Goal: Task Accomplishment & Management: Complete application form

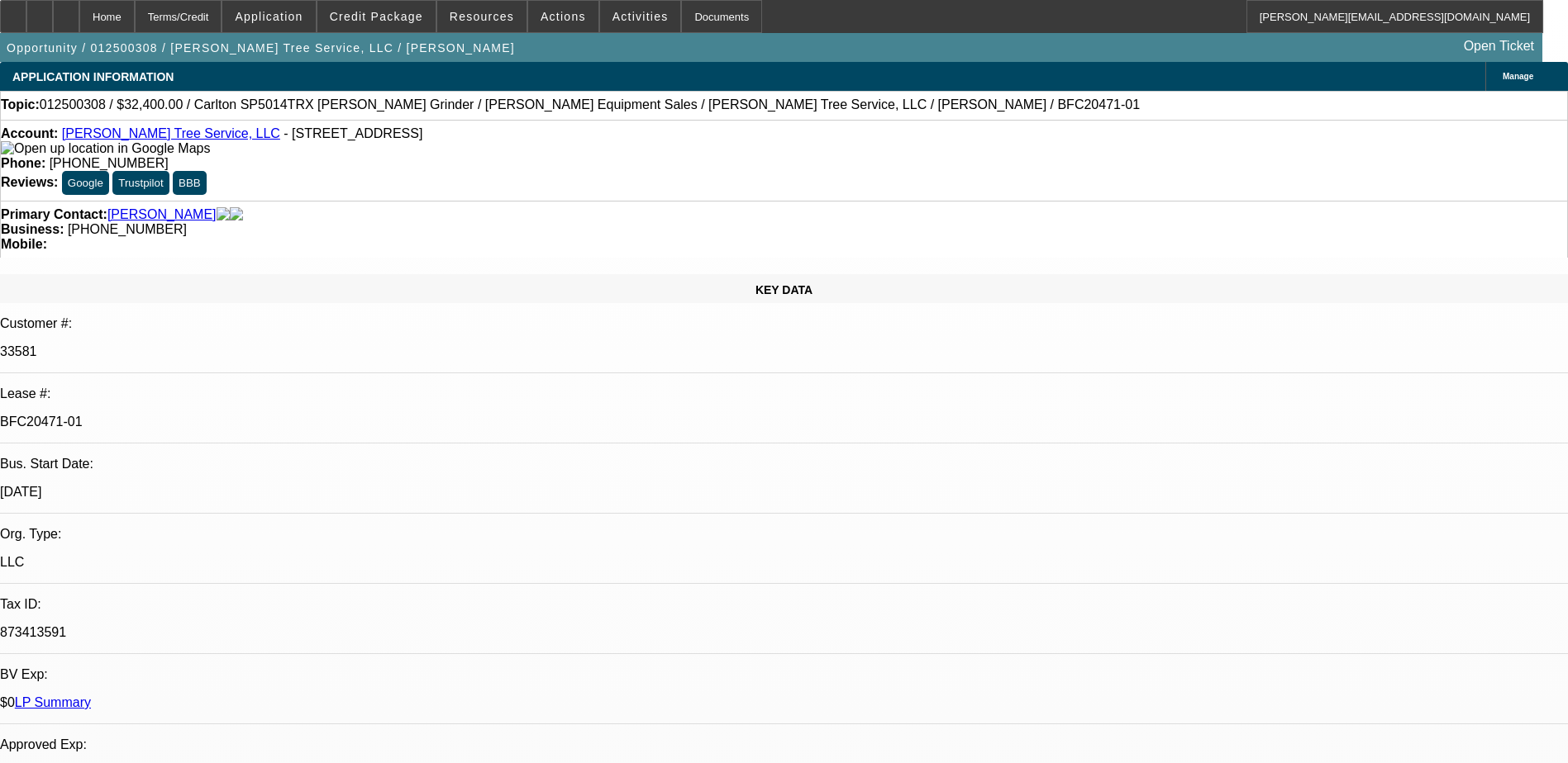
select select "0"
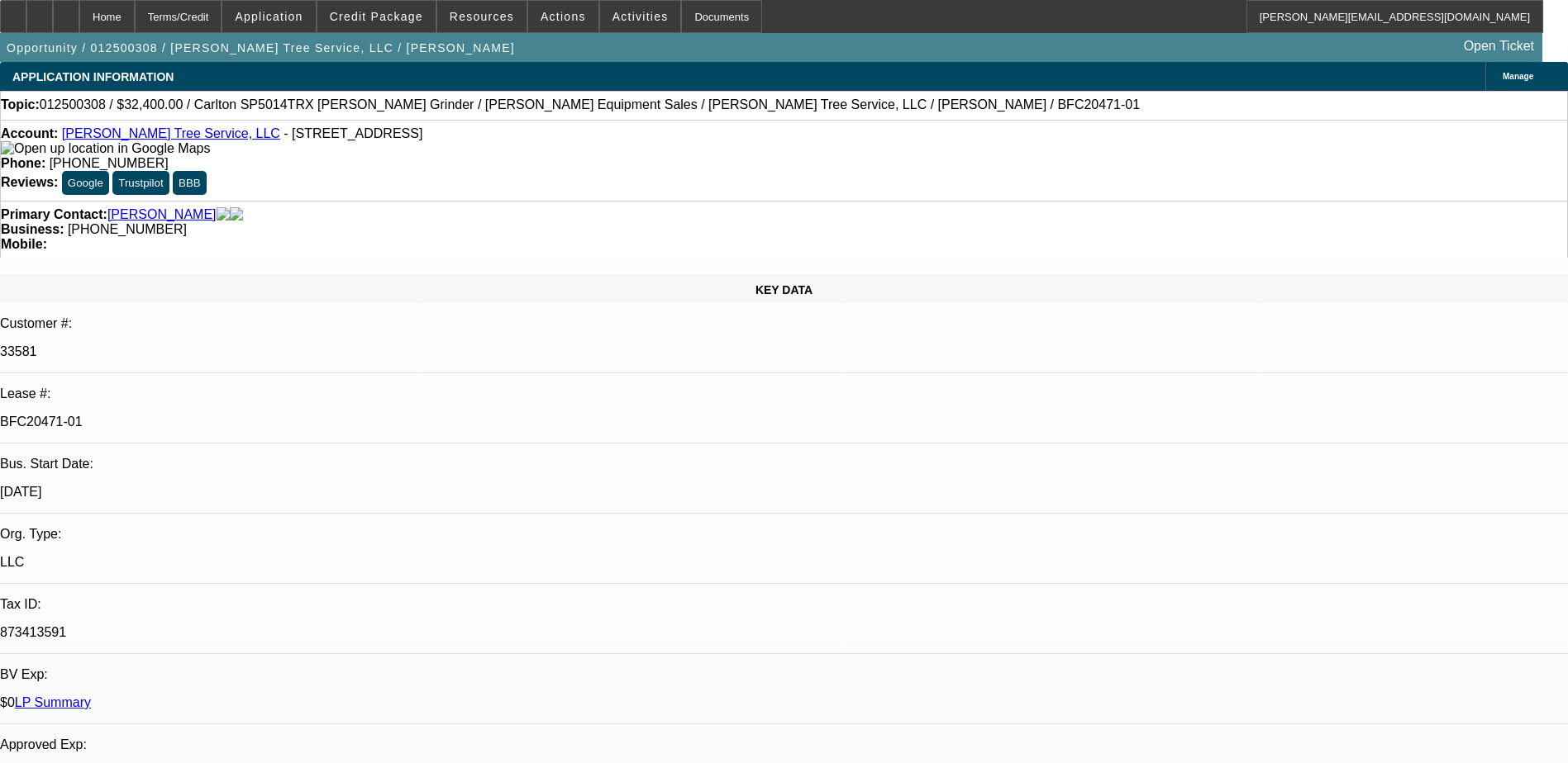
select select "0"
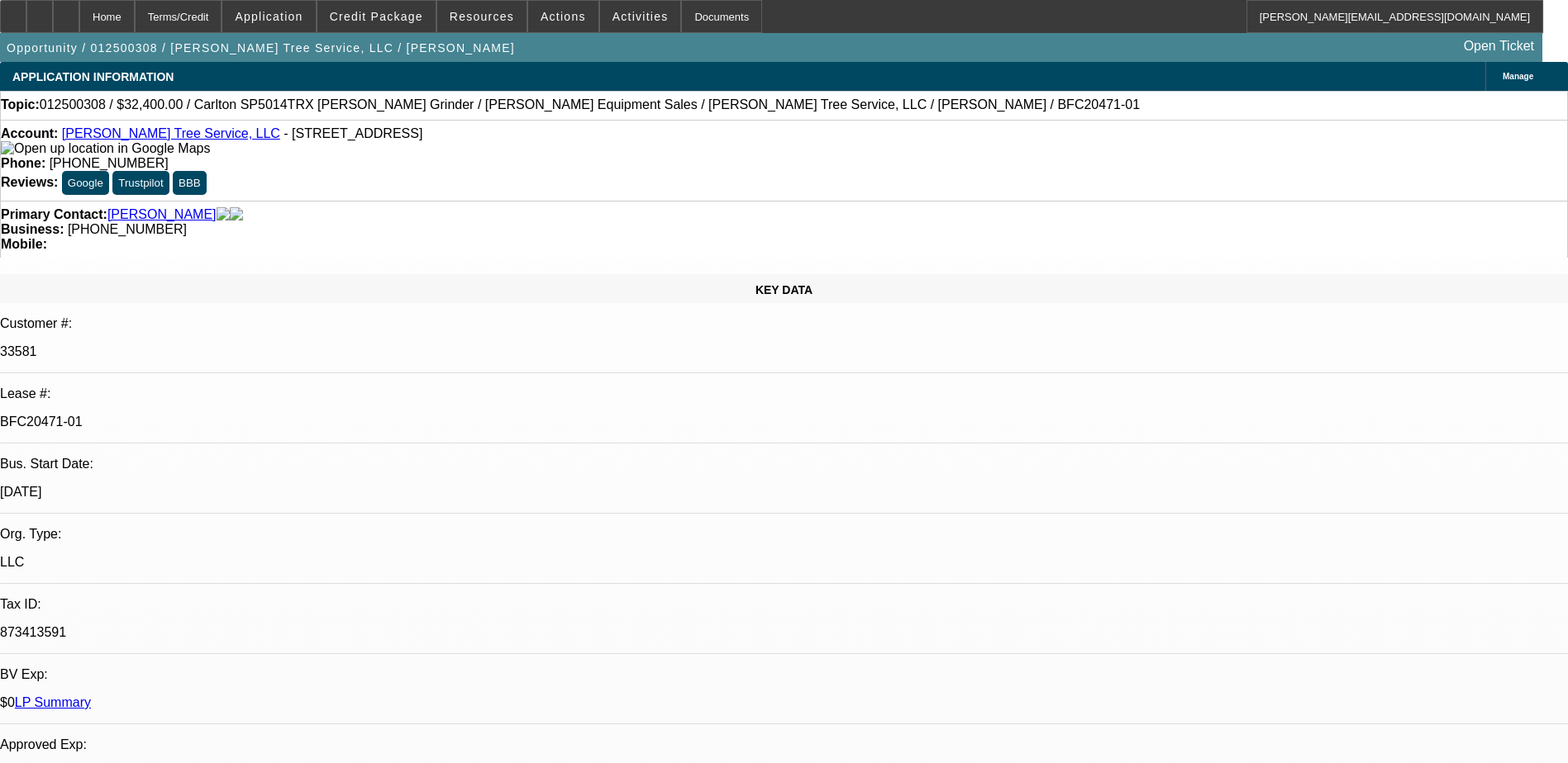
select select "0"
select select "1"
select select "6"
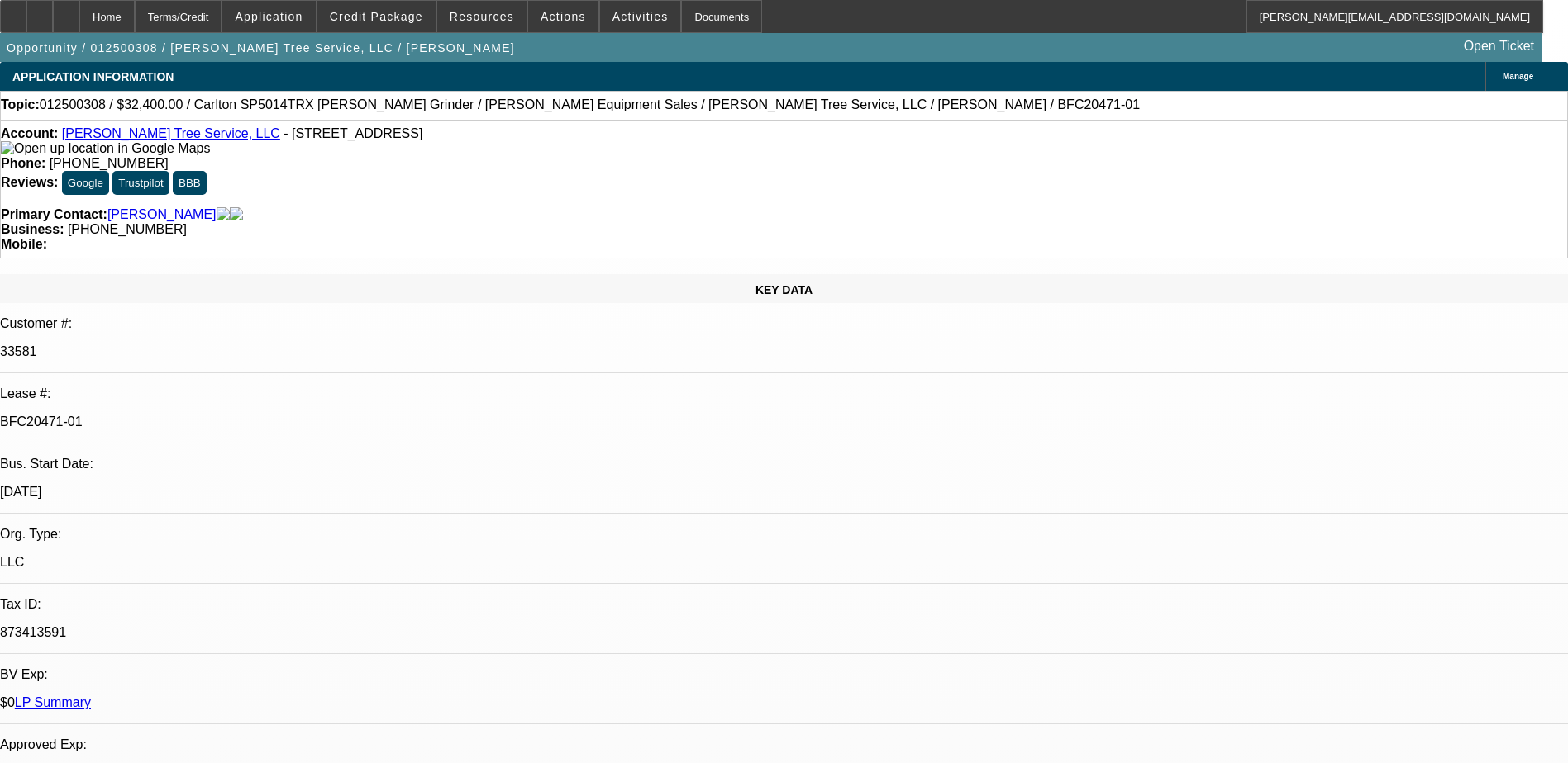
select select "1"
select select "6"
select select "1"
select select "2"
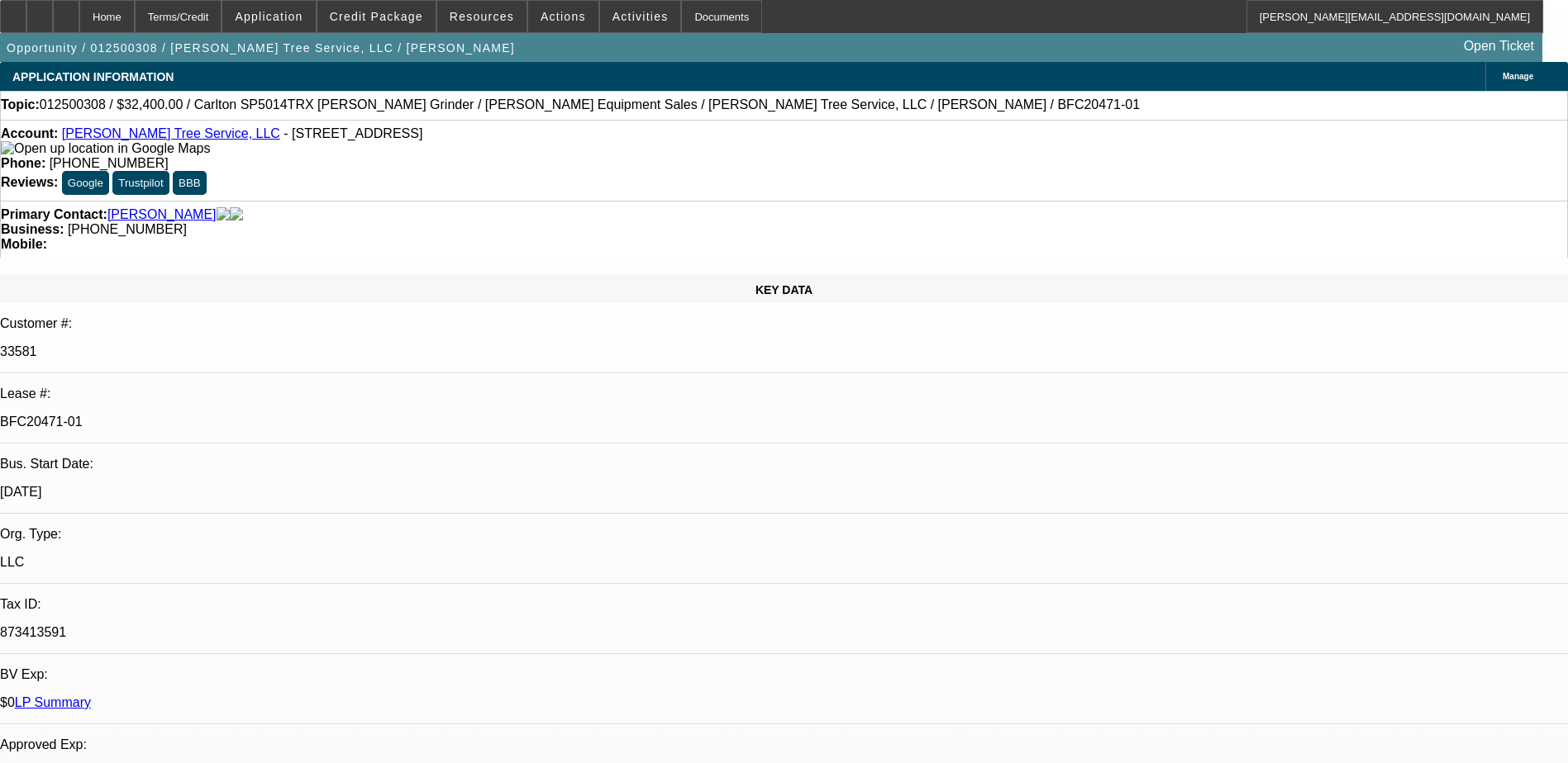
select select "6"
select select "1"
select select "6"
select select "0"
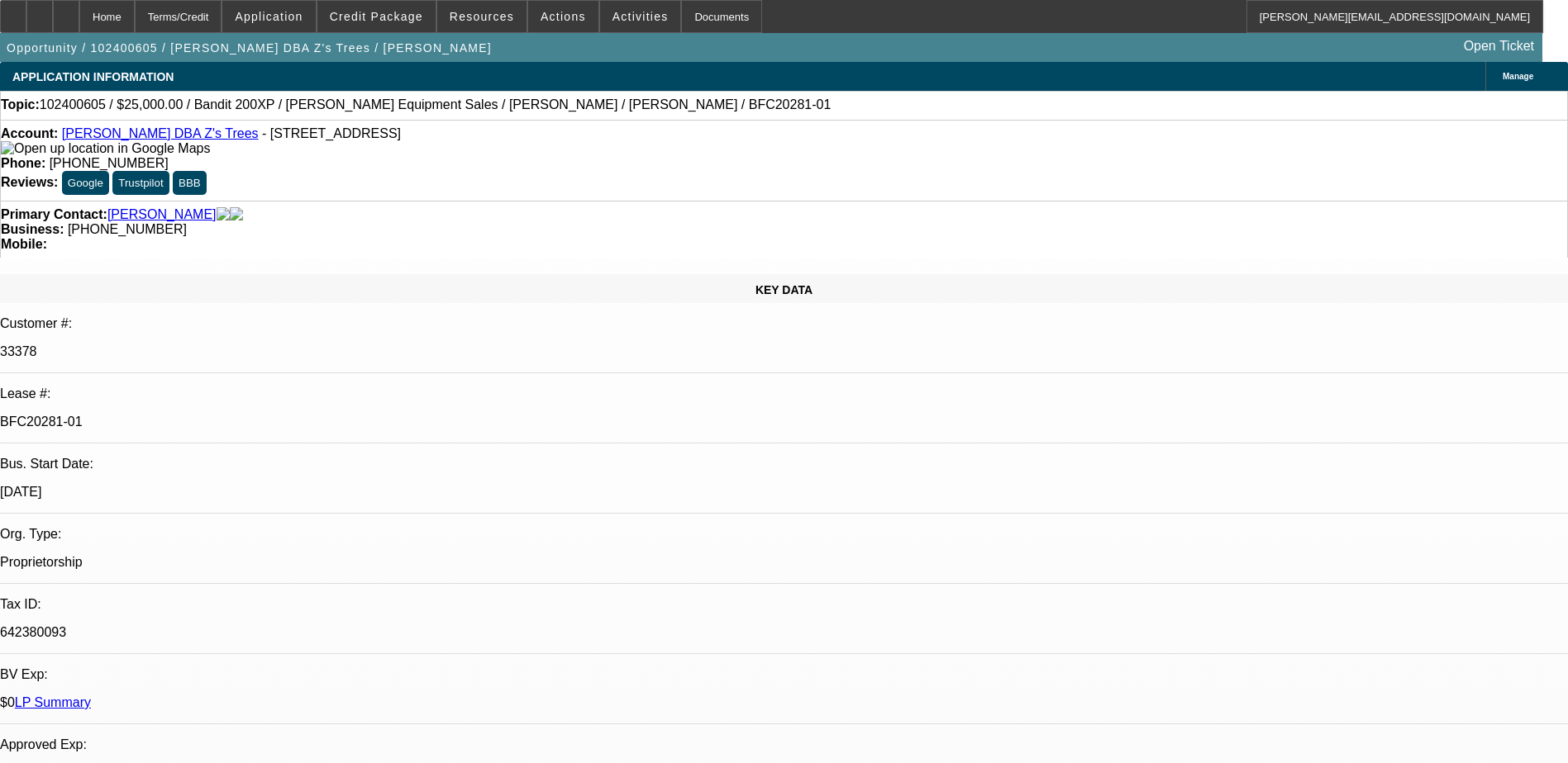
select select "0"
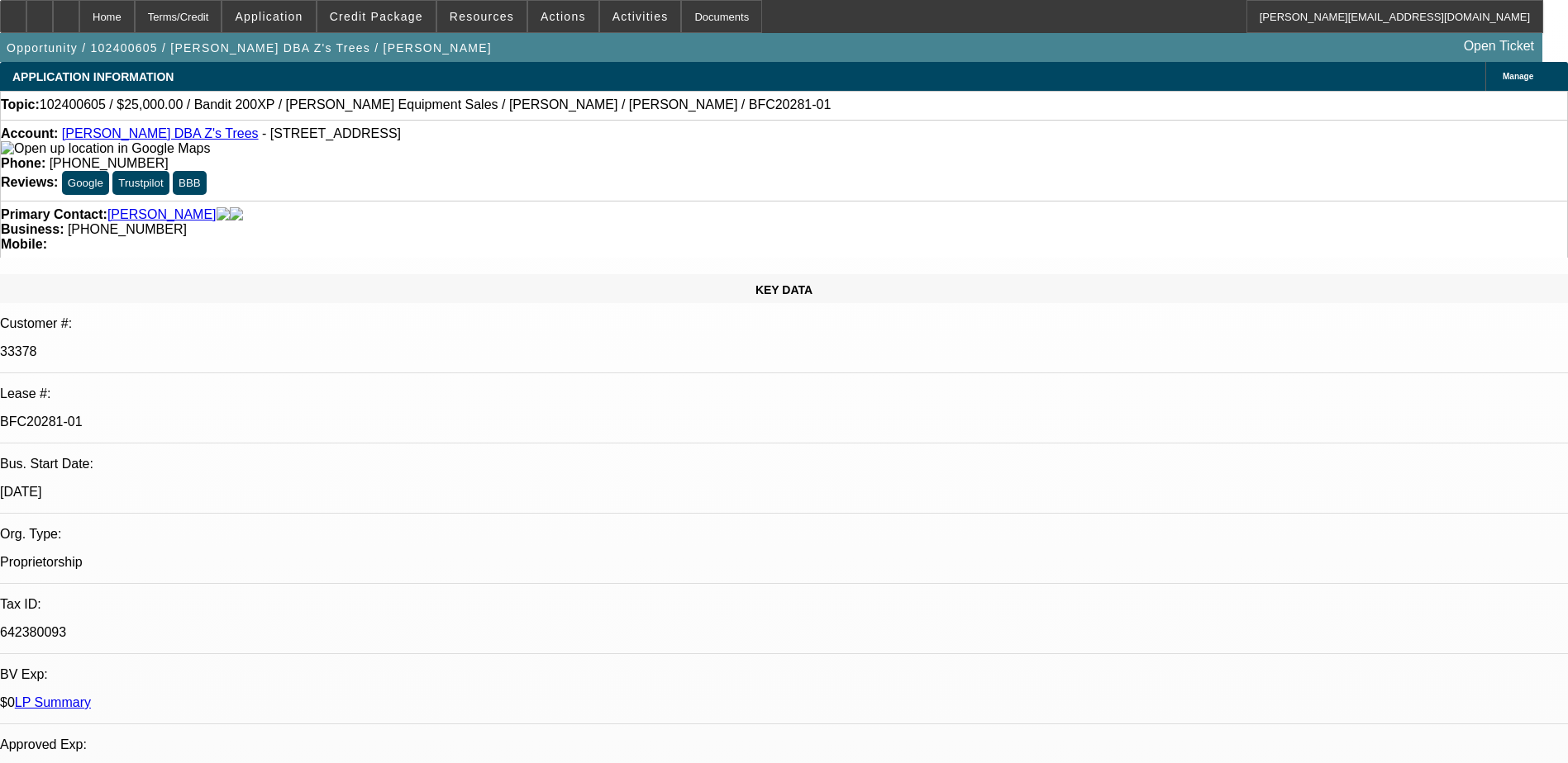
select select "0"
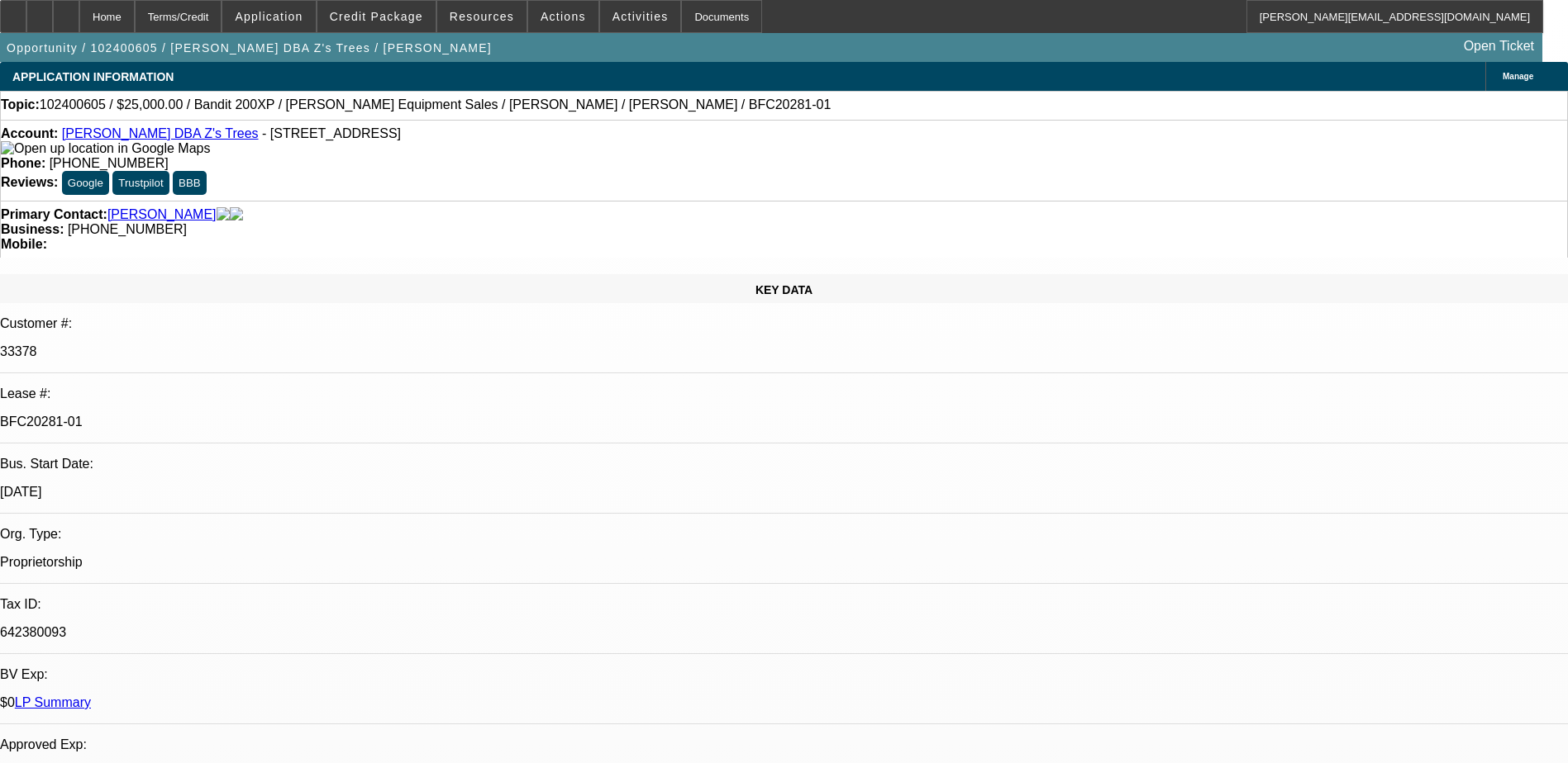
select select "0"
select select "1"
select select "3"
select select "6"
select select "1"
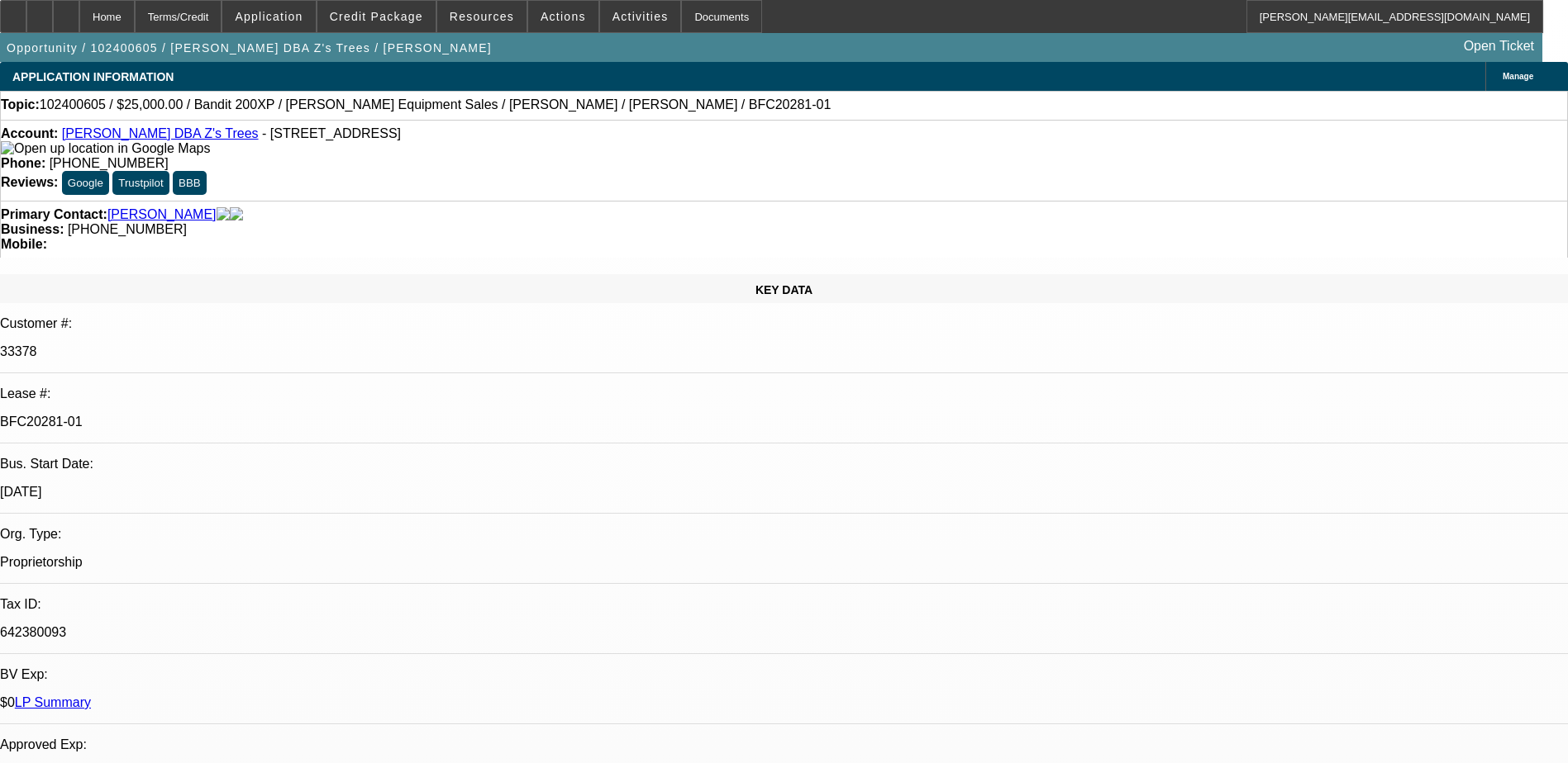
select select "3"
select select "6"
select select "1"
select select "3"
select select "6"
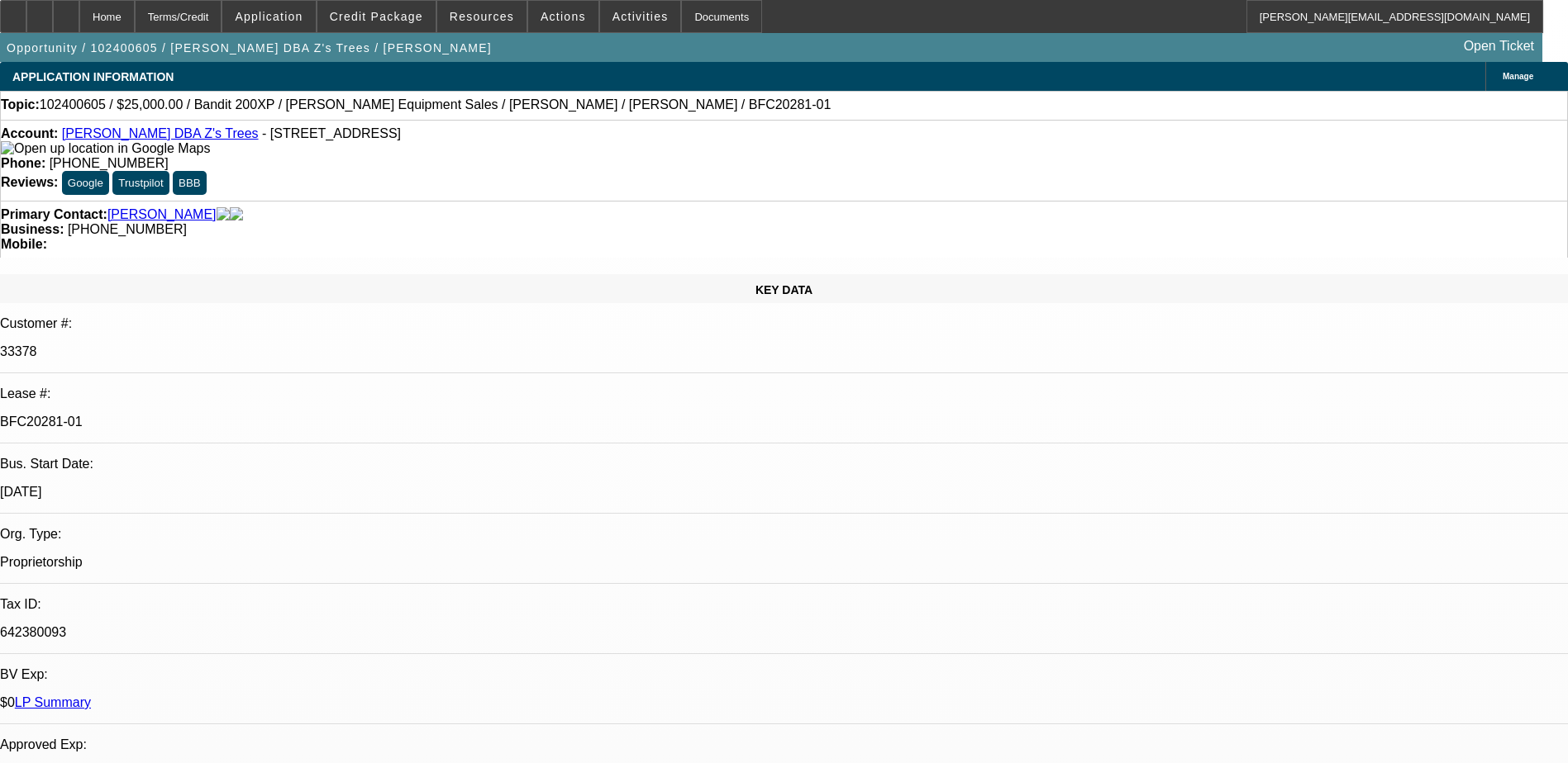
select select "1"
select select "3"
select select "6"
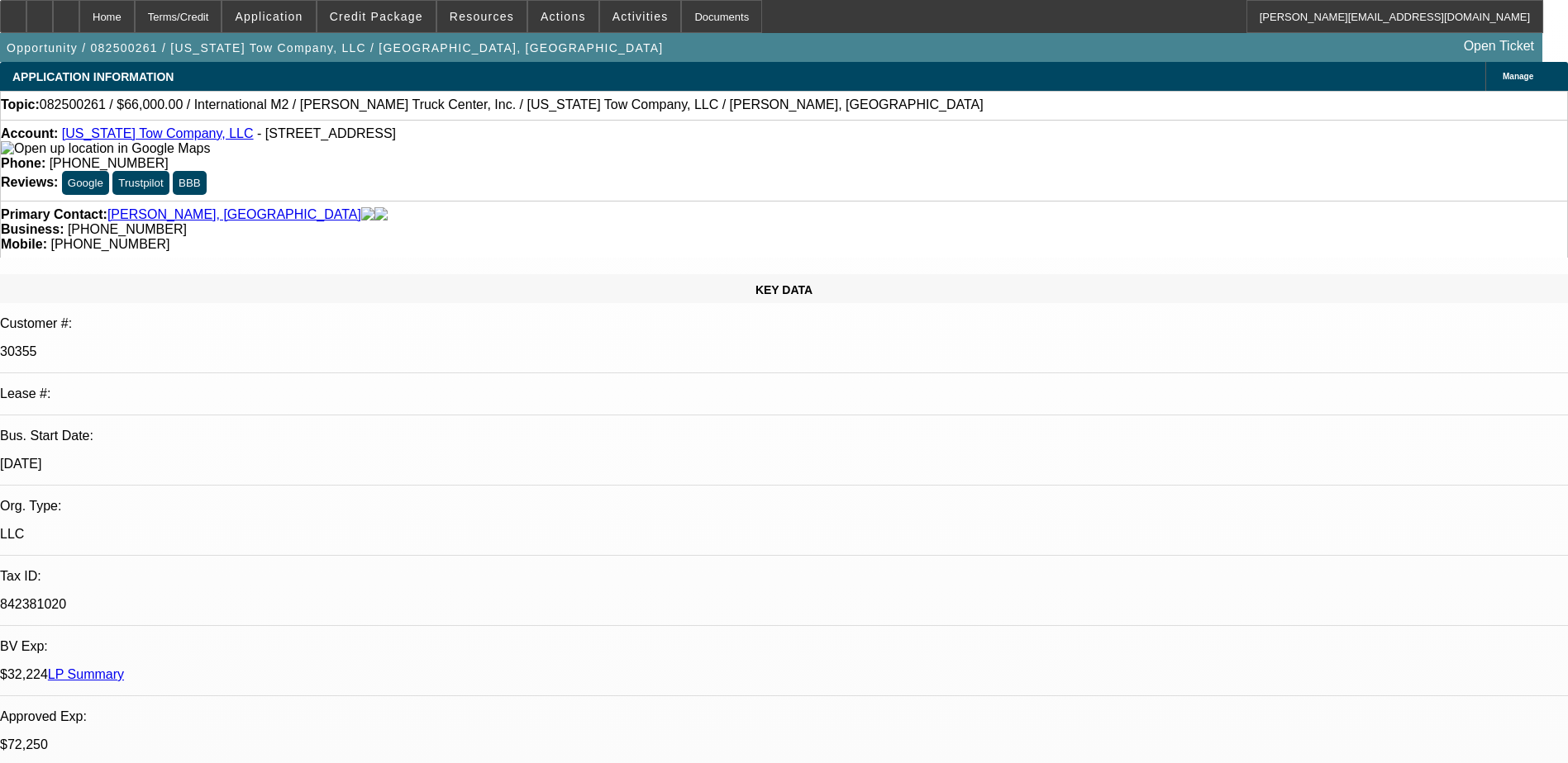
select select "0"
select select "2"
select select "0"
select select "2"
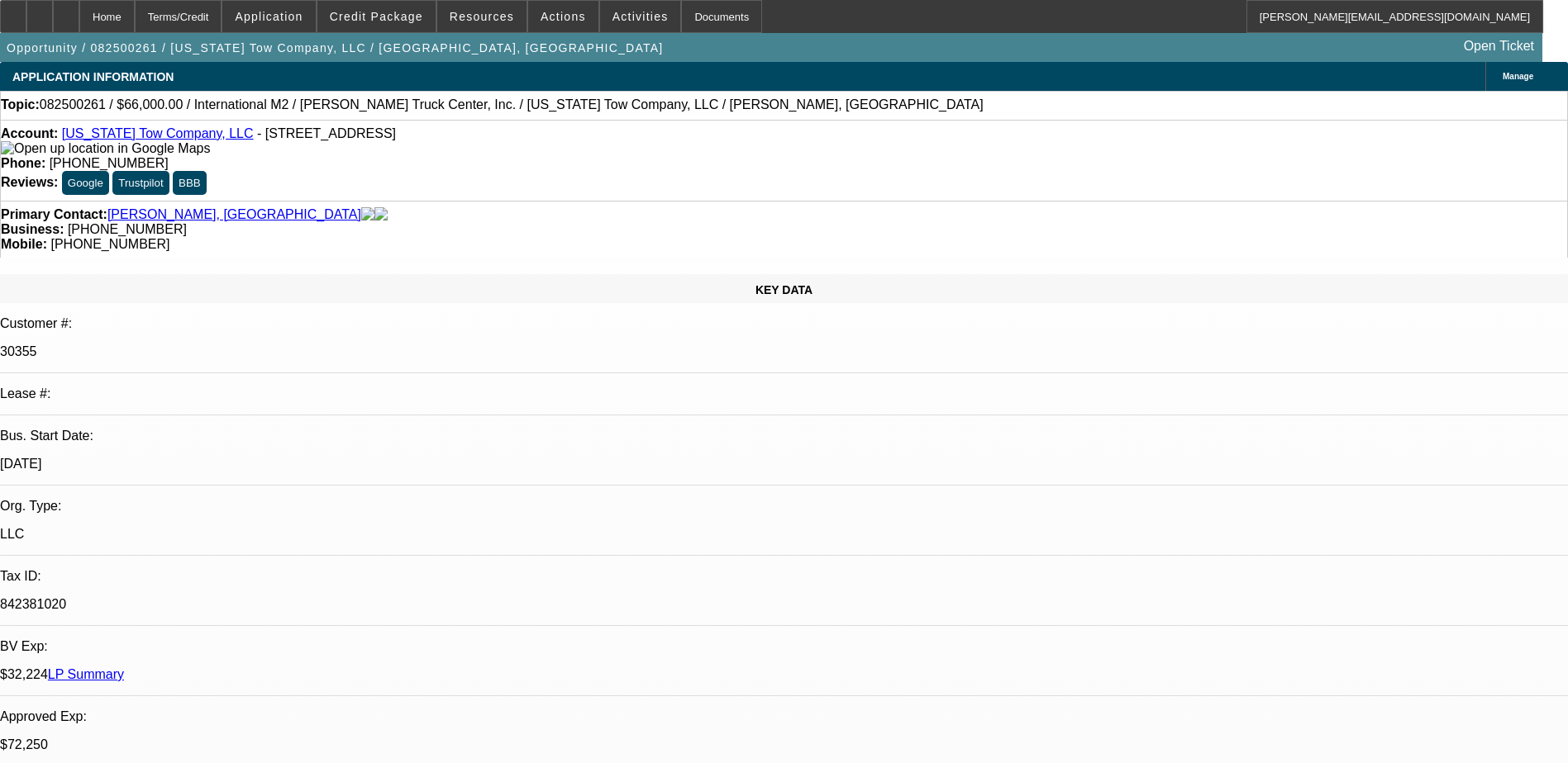
select select "0"
select select "0.15"
select select "2"
select select "0"
select select "0.15"
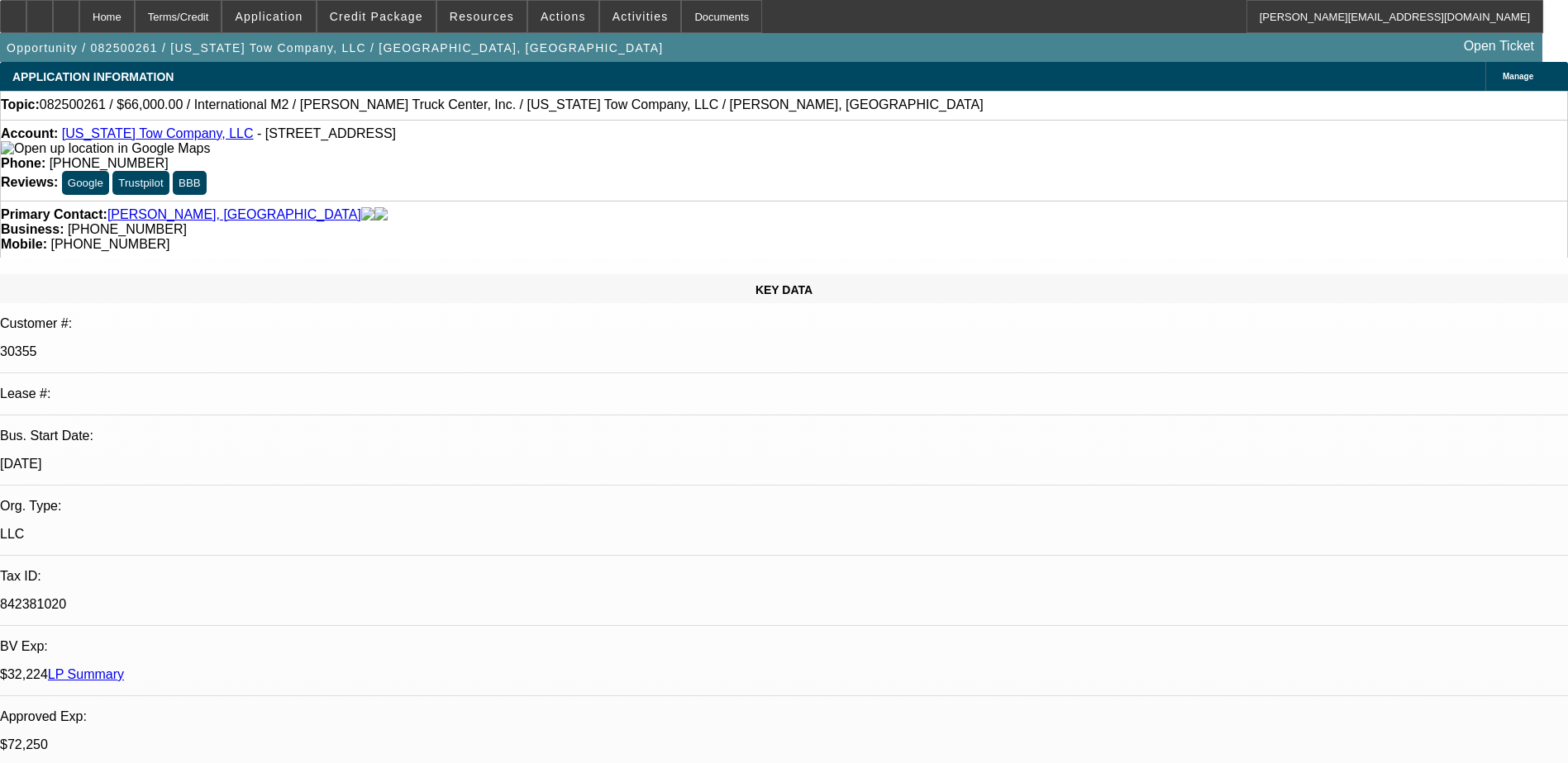
select select "2"
select select "0"
select select "1"
select select "2"
select select "6"
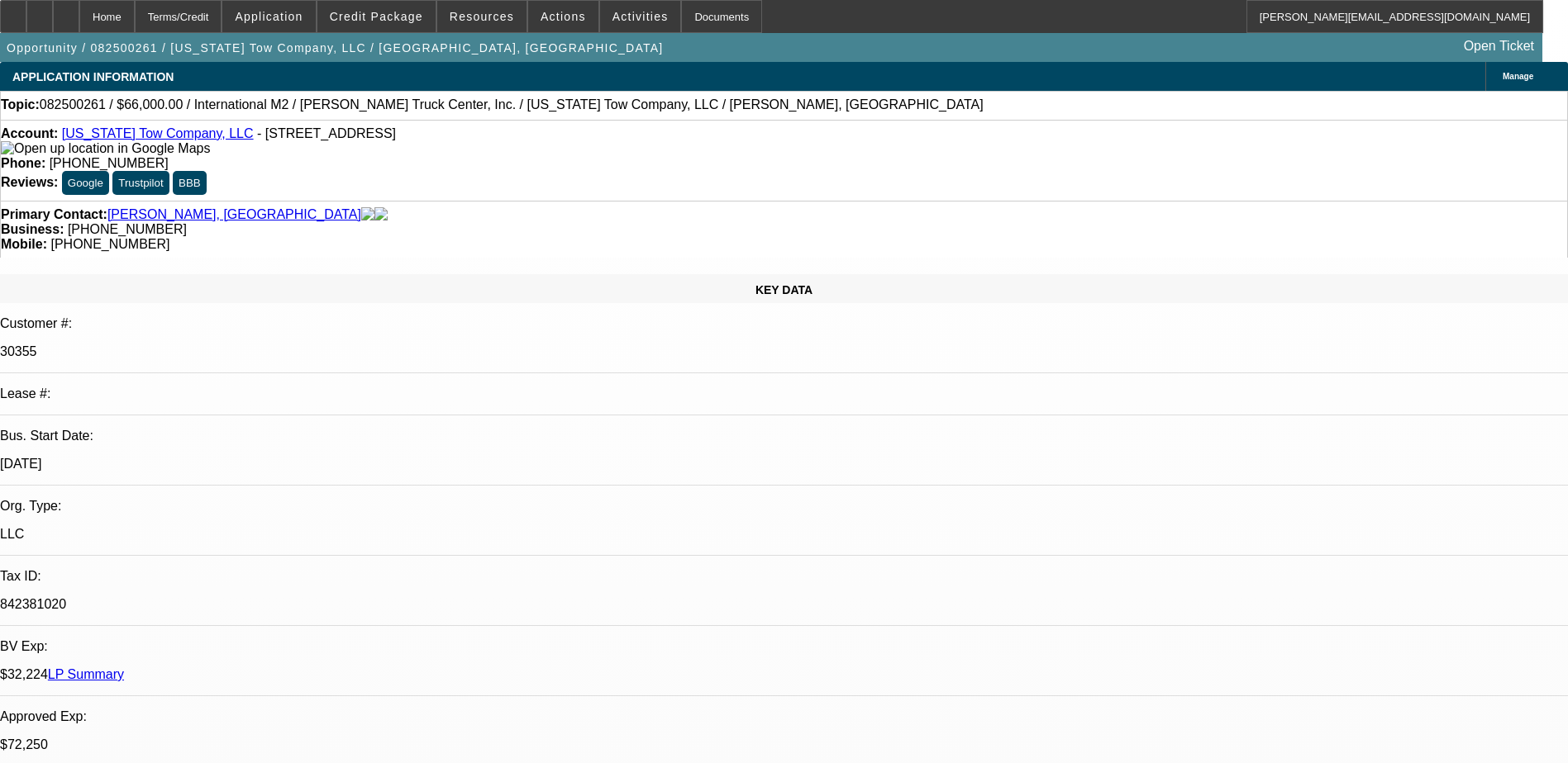
select select "1"
select select "2"
select select "6"
select select "1"
select select "2"
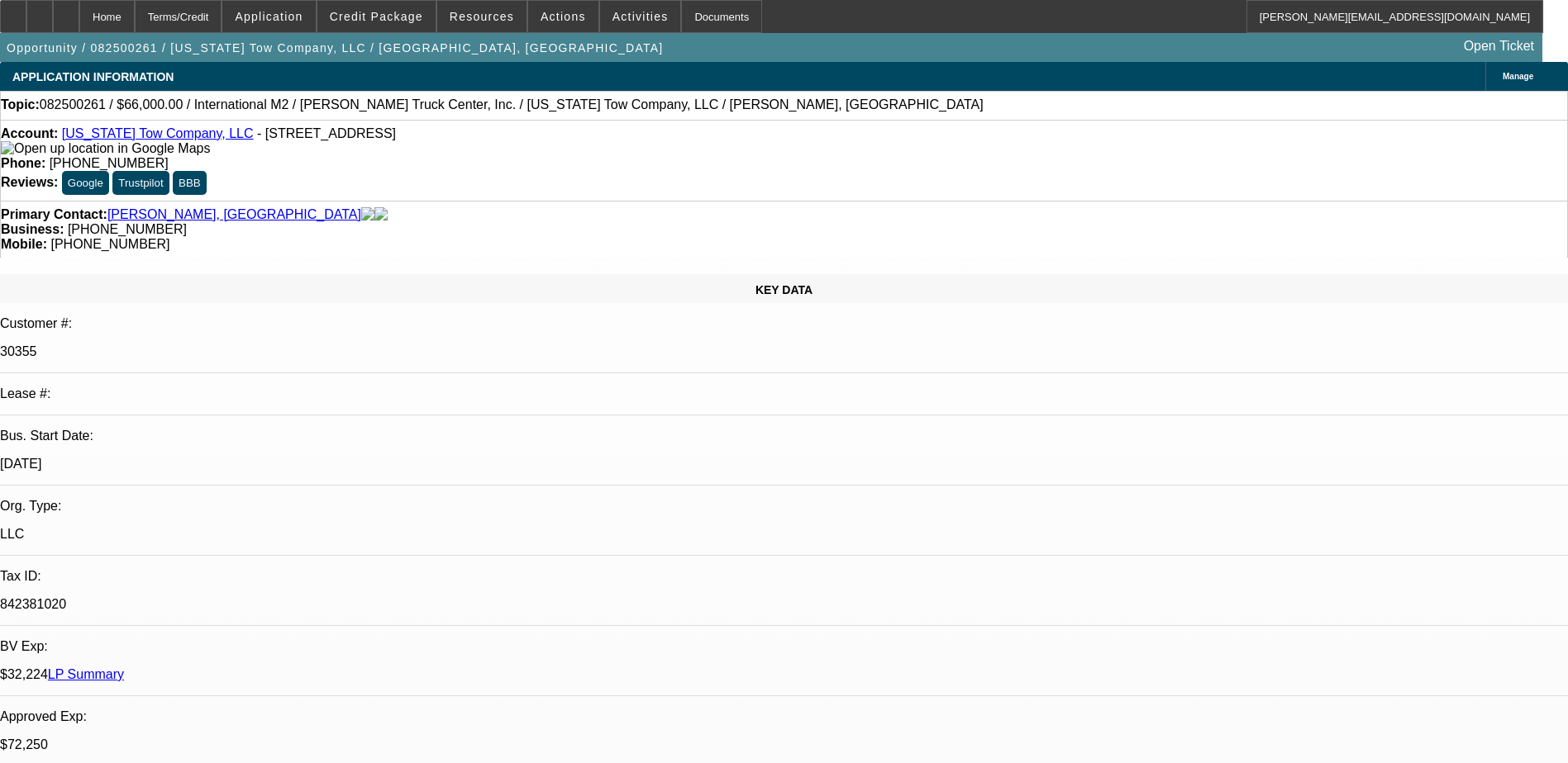
select select "6"
select select "1"
select select "2"
select select "6"
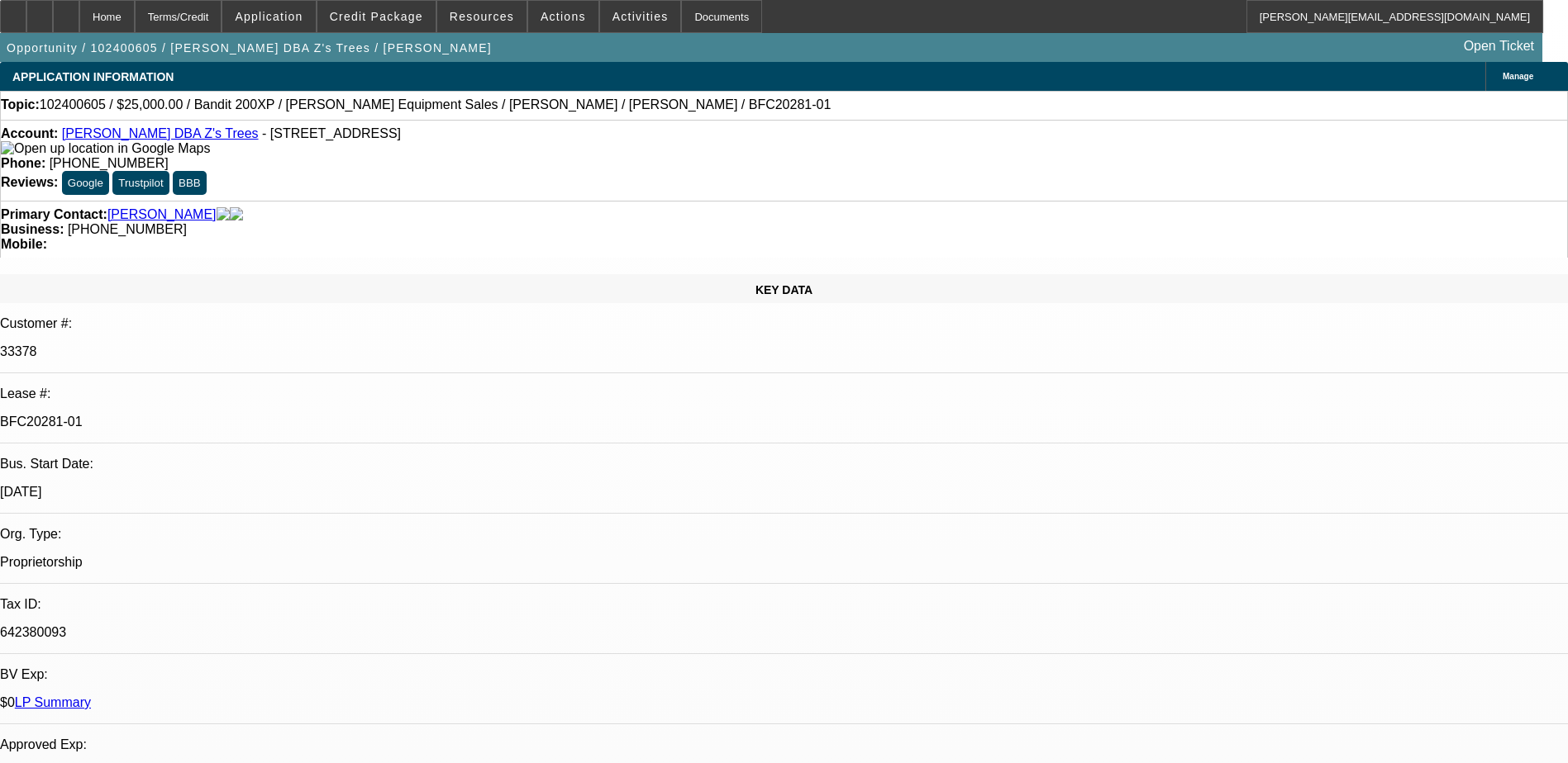
select select "0"
select select "3"
select select "0"
select select "6"
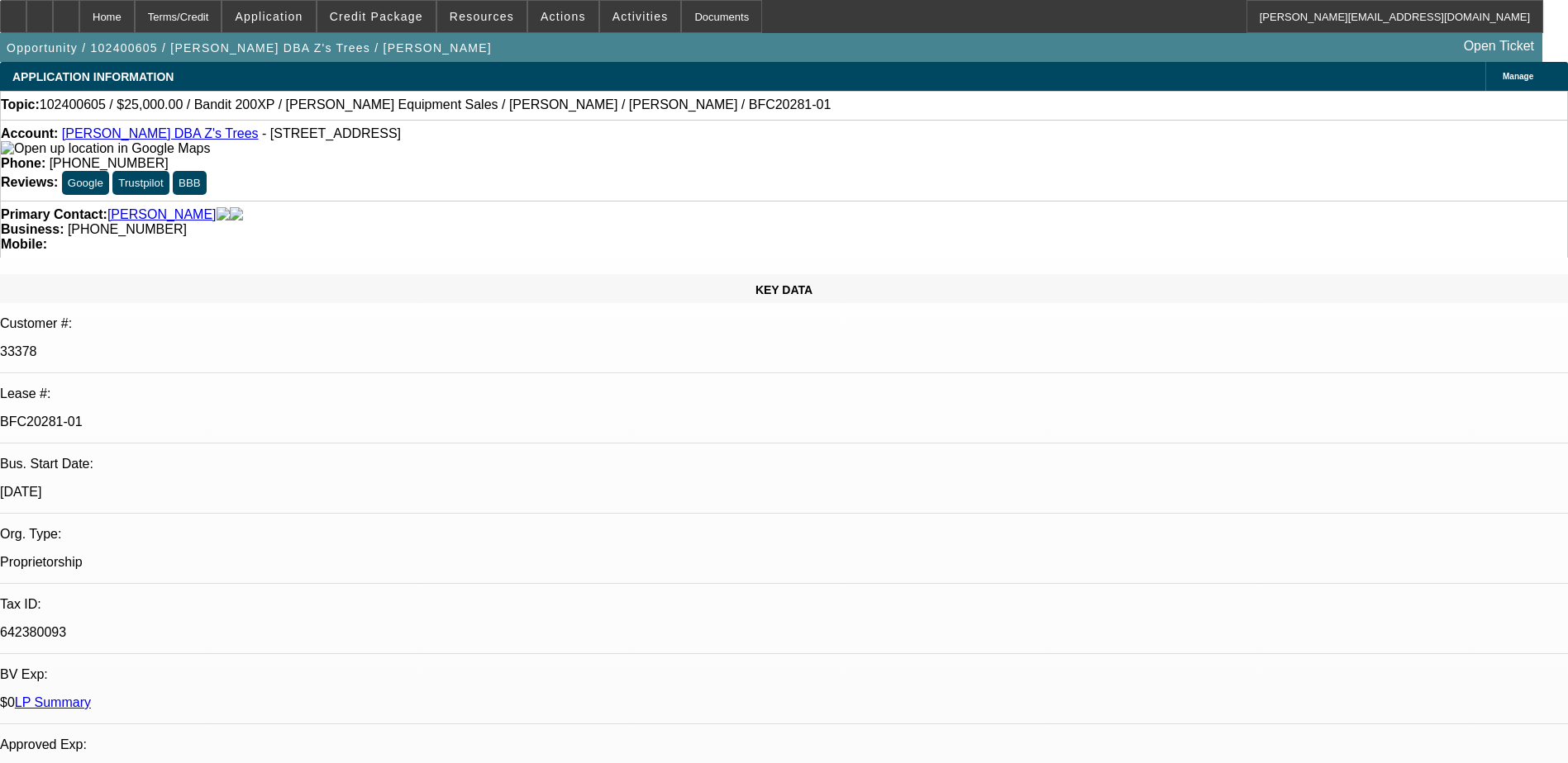
select select "0"
select select "3"
select select "0"
select select "6"
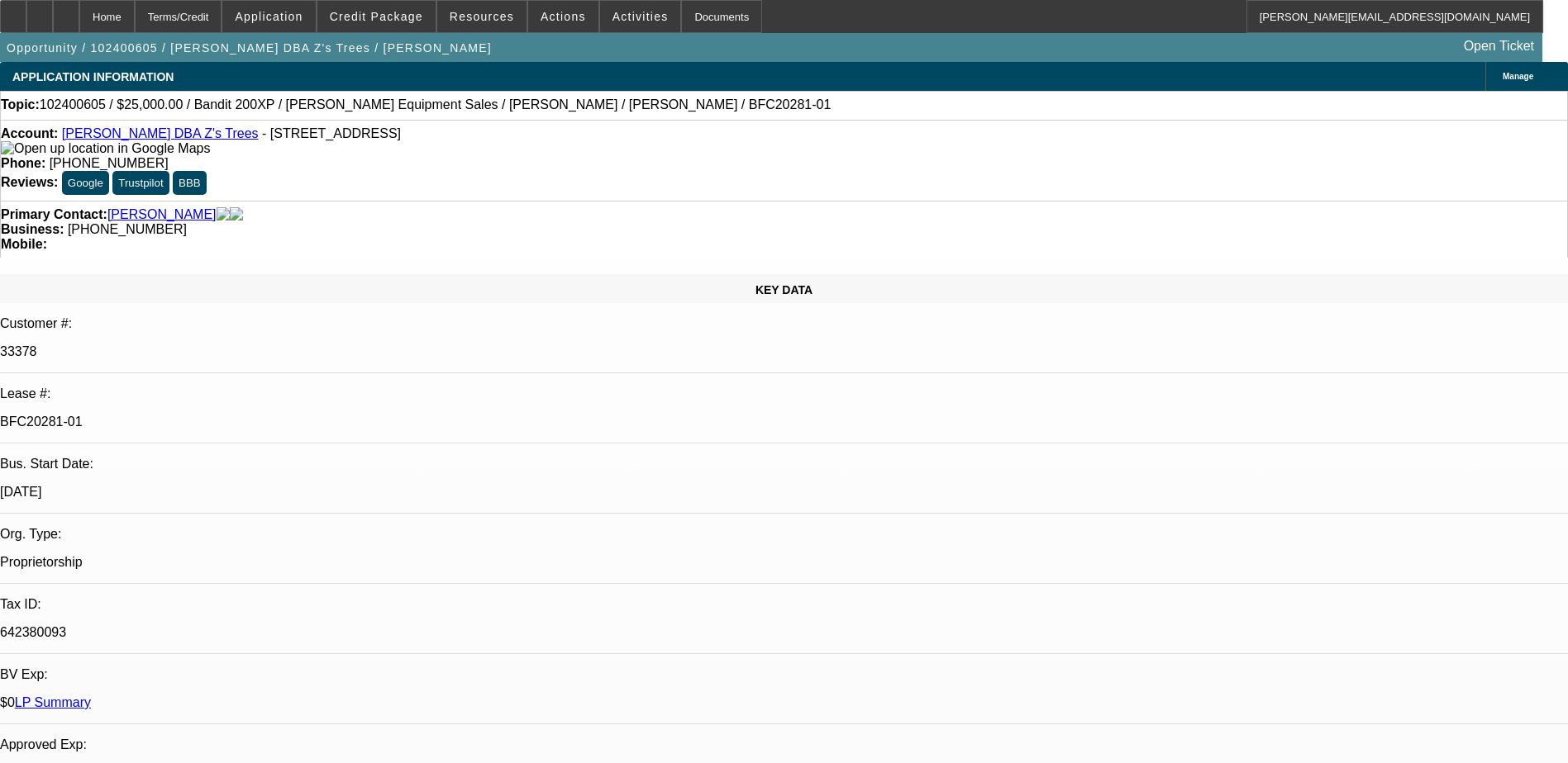
select select "0"
select select "3"
select select "0"
select select "6"
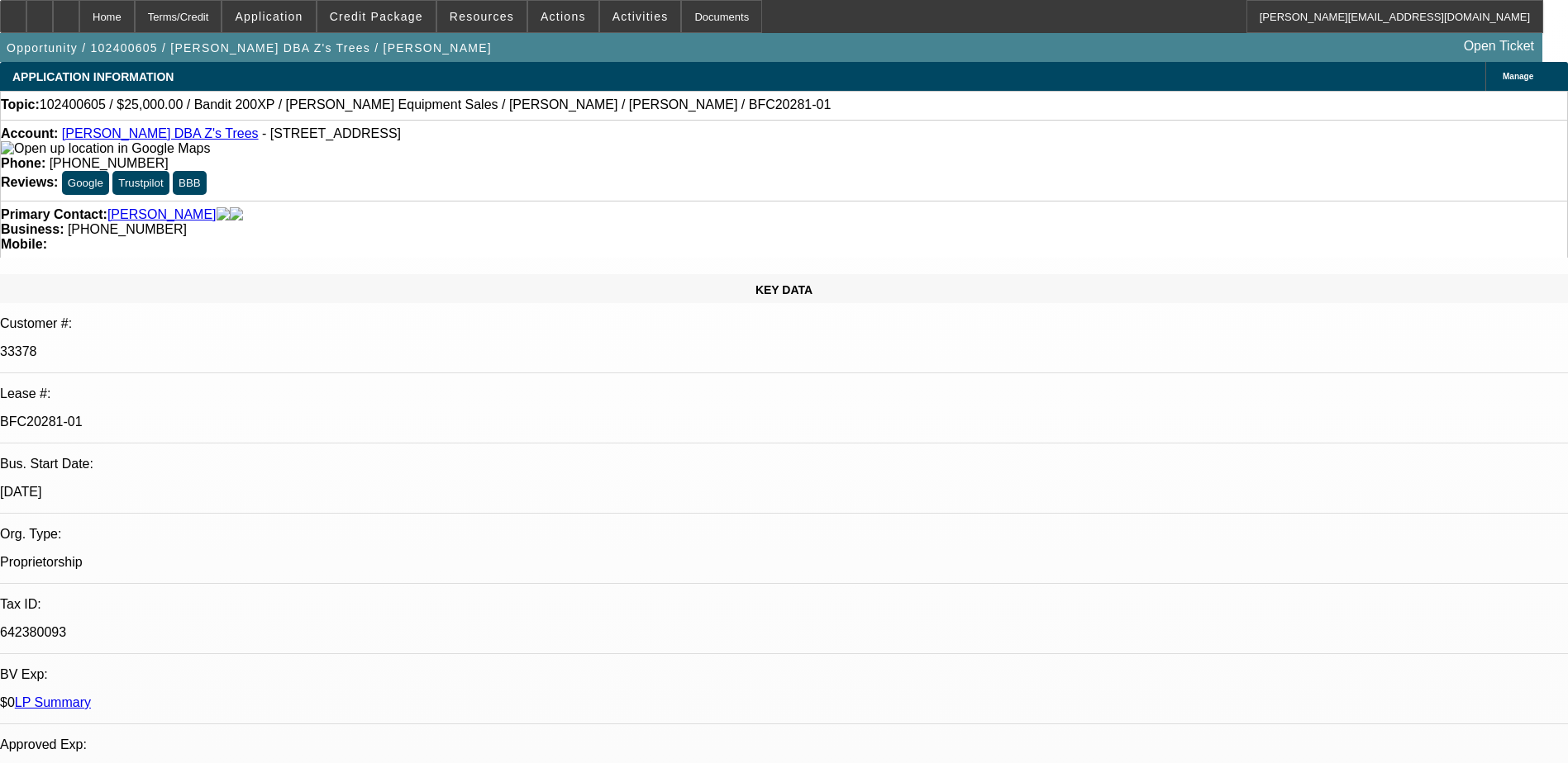
select select "0"
select select "3"
select select "0"
select select "6"
